Goal: Contribute content

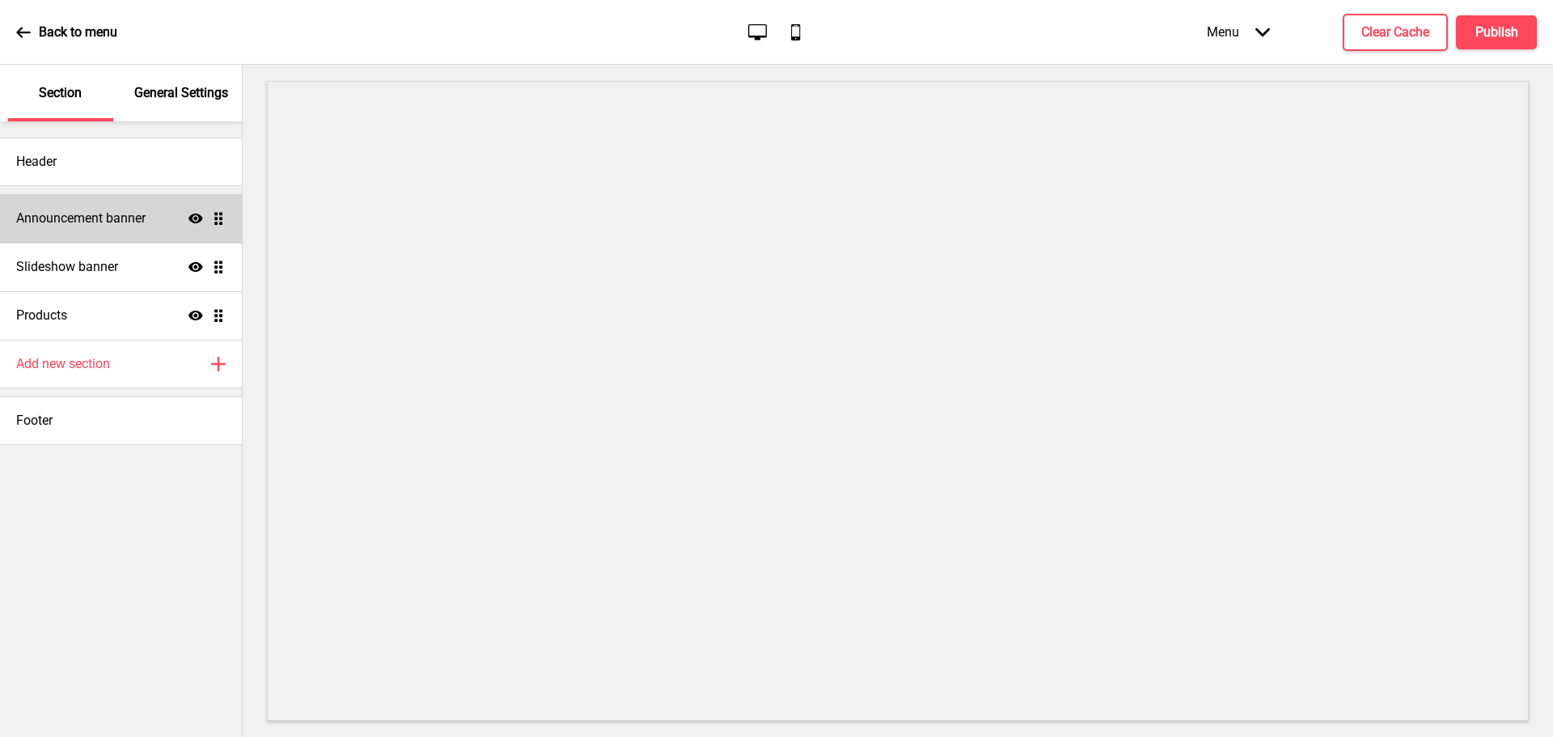
click at [197, 222] on icon at bounding box center [195, 218] width 15 height 10
click at [98, 251] on div "Slideshow banner Show Drag" at bounding box center [121, 267] width 242 height 49
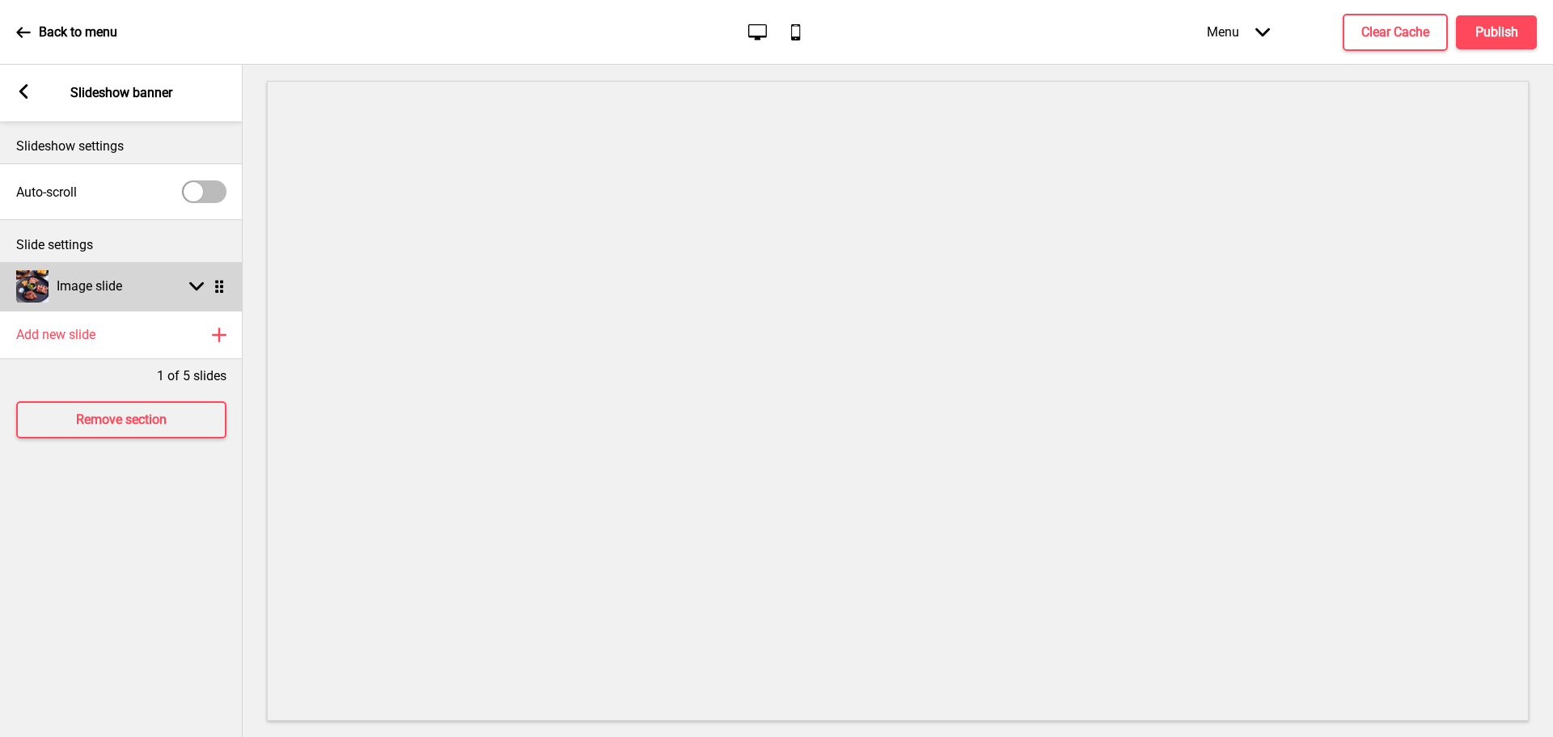
click at [188, 278] on div "Image slide Arrow down Drag" at bounding box center [121, 286] width 243 height 49
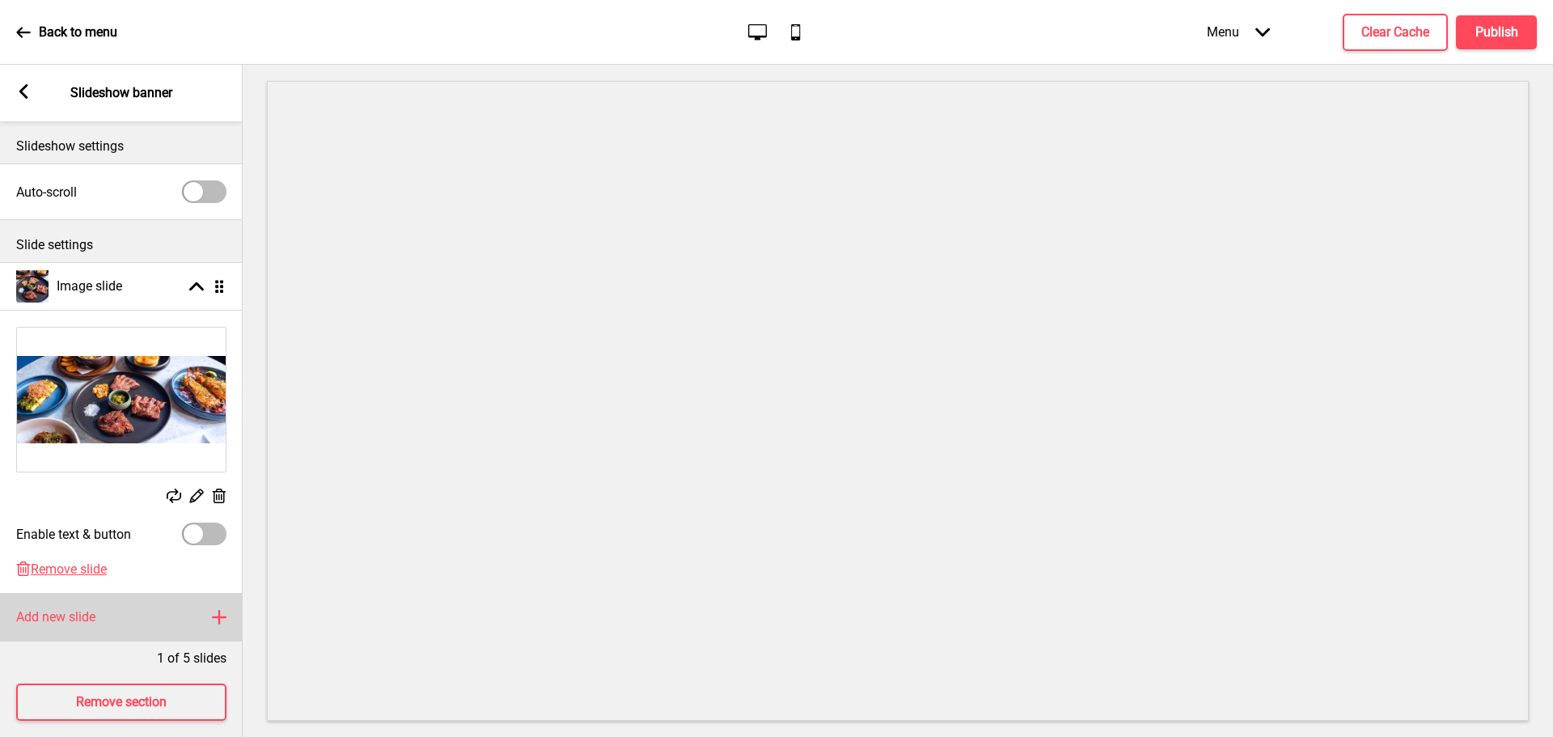
click at [67, 625] on h4 "Add new slide" at bounding box center [55, 617] width 79 height 18
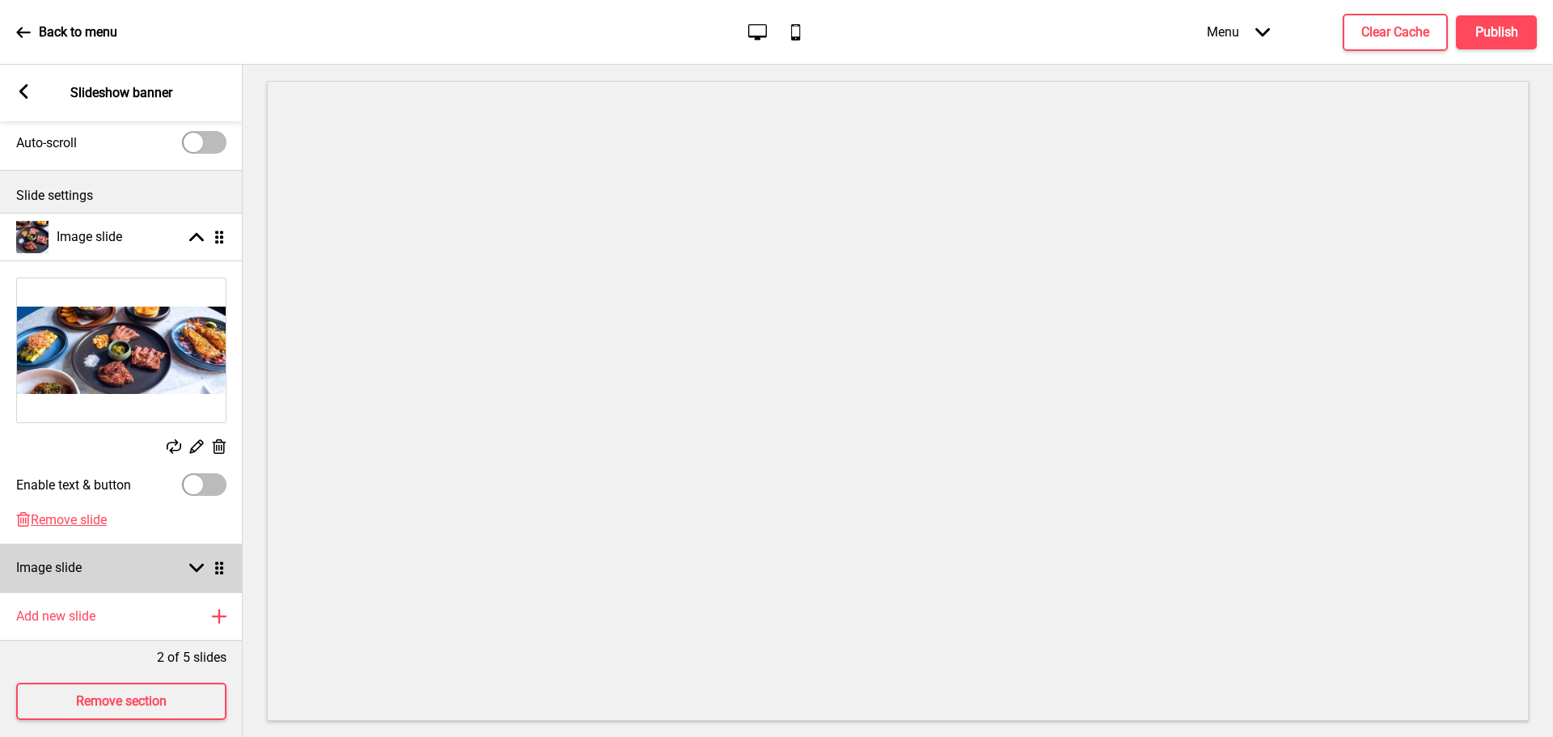
scroll to position [77, 0]
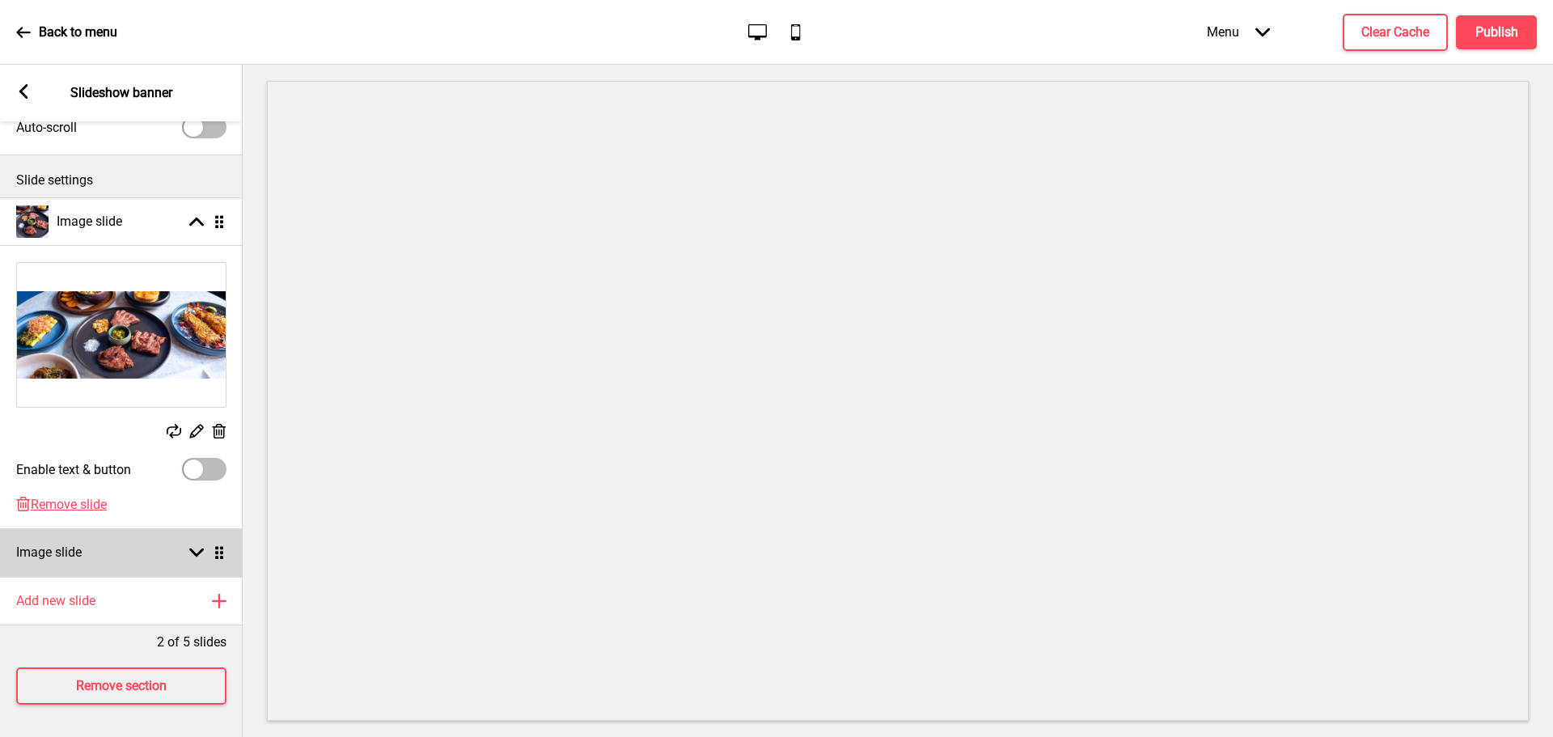
click at [192, 531] on div "Image slide Arrow down Drag" at bounding box center [121, 552] width 243 height 49
select select "right"
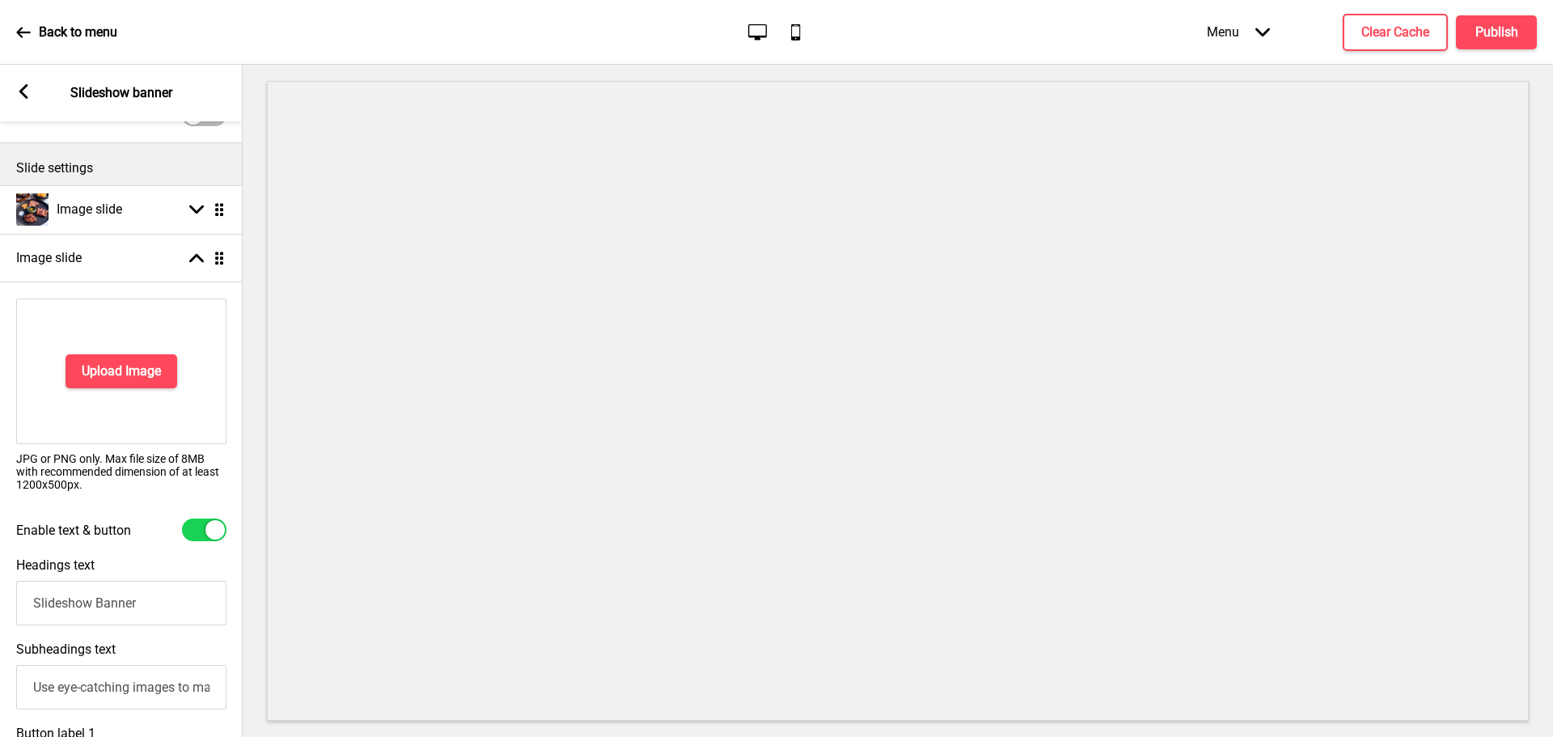
scroll to position [0, 0]
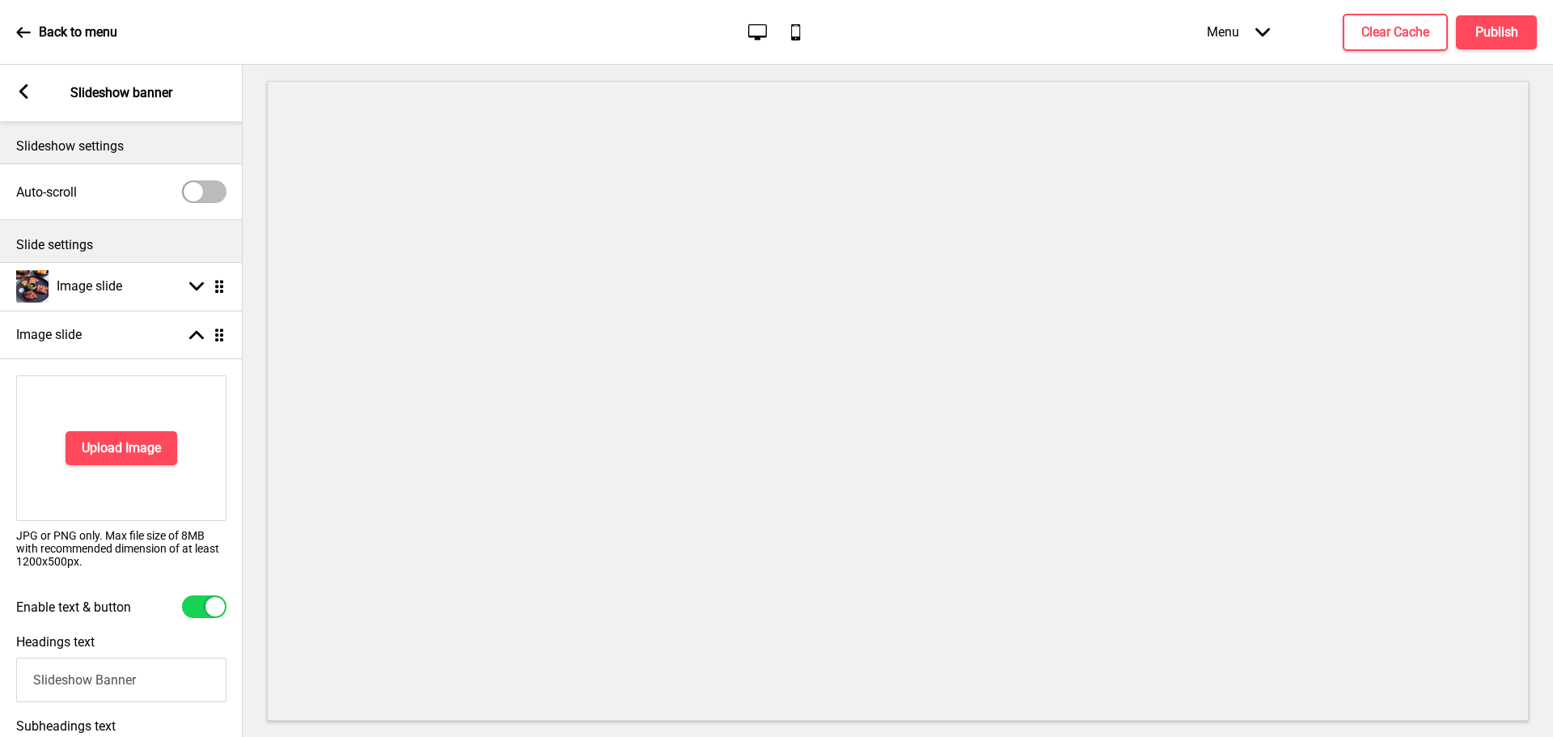
click at [205, 605] on div at bounding box center [204, 606] width 44 height 23
checkbox input "false"
click at [85, 633] on div "Upload Image JPG or PNG only. Max file size of 8MB with recommended dimension o…" at bounding box center [121, 496] width 243 height 275
click at [91, 636] on span "Remove slide" at bounding box center [69, 641] width 76 height 15
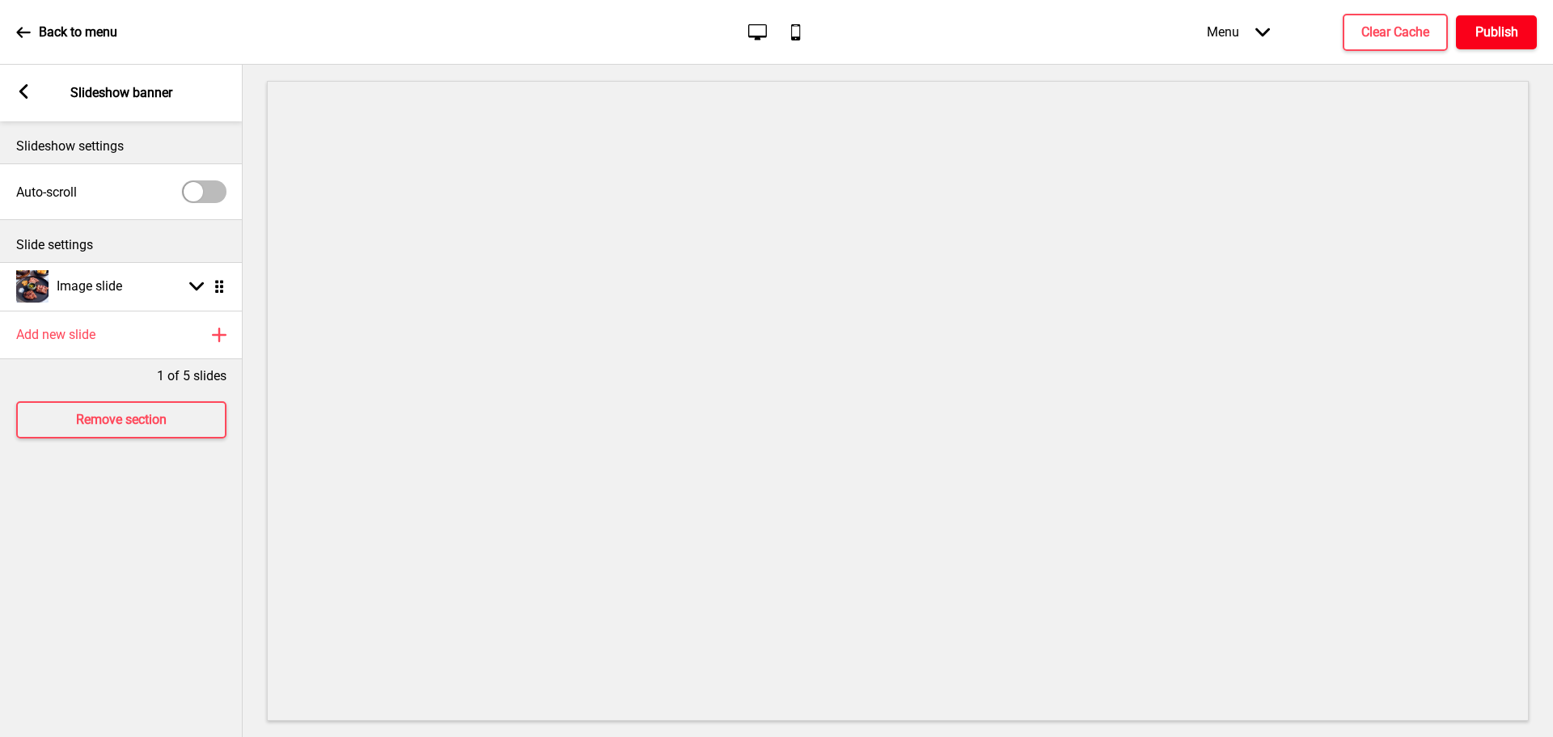
click at [1477, 40] on button "Publish" at bounding box center [1496, 32] width 81 height 34
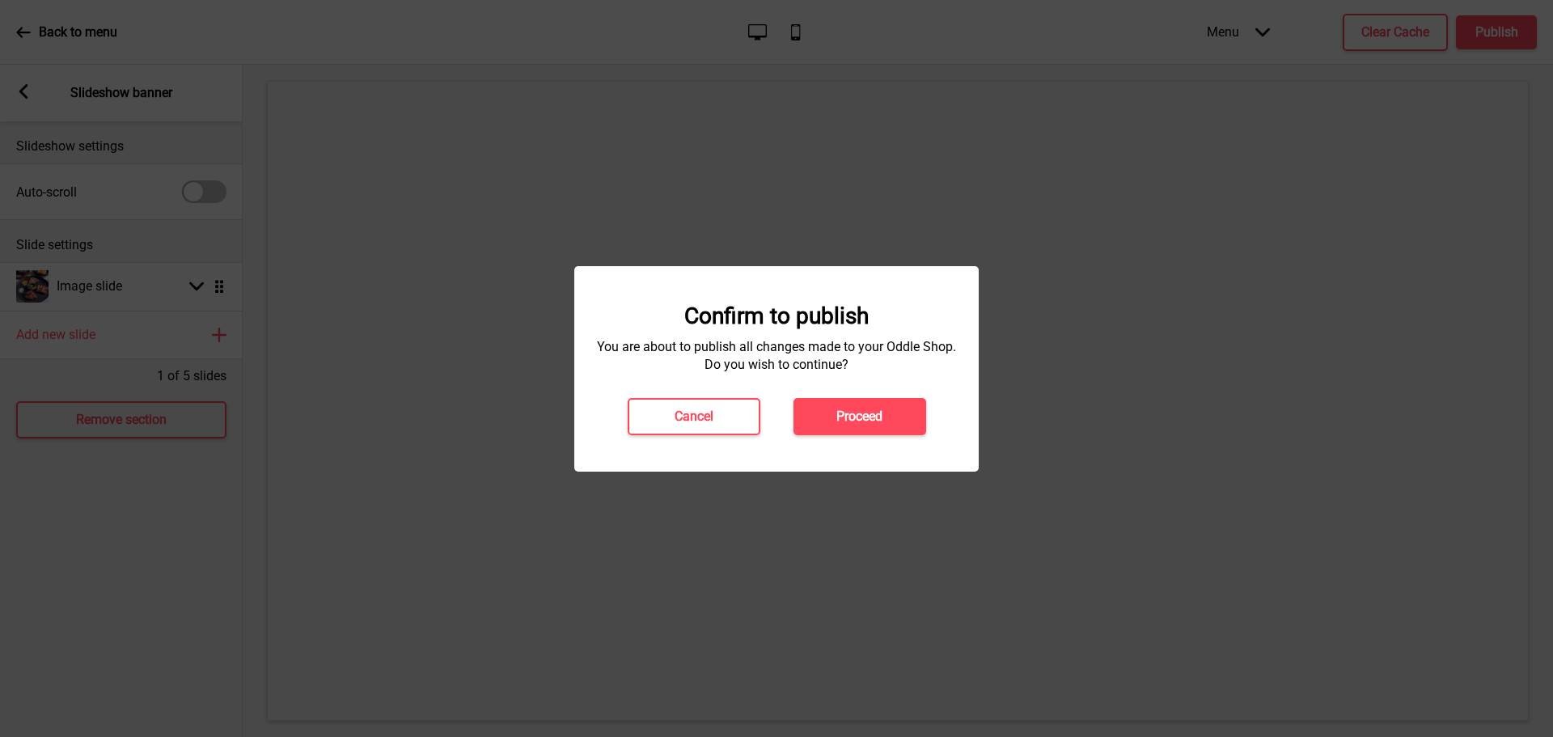
click at [839, 427] on button "Proceed" at bounding box center [859, 416] width 133 height 37
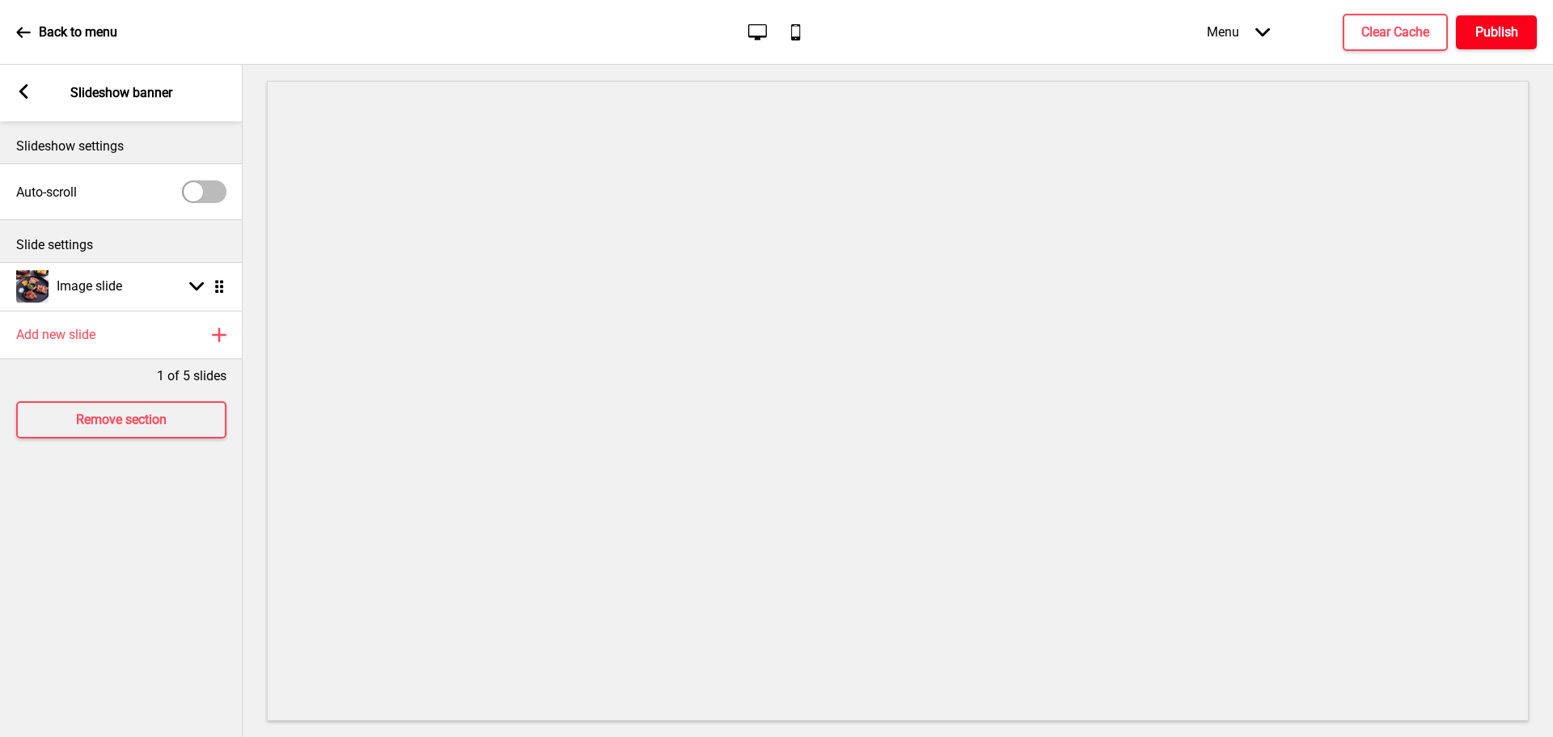
click at [1481, 38] on h4 "Publish" at bounding box center [1496, 32] width 43 height 18
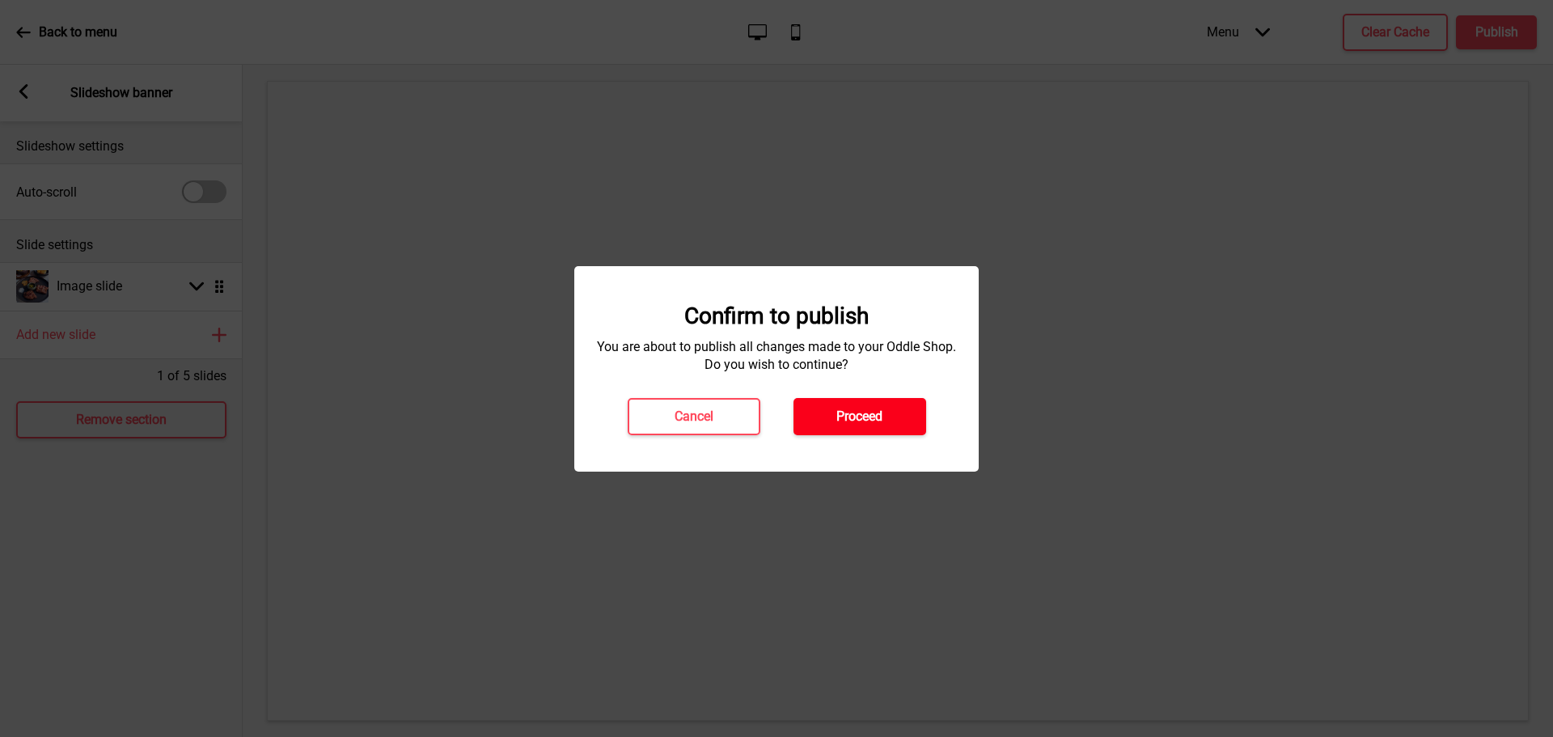
click at [908, 401] on button "Proceed" at bounding box center [859, 416] width 133 height 37
